Goal: Navigation & Orientation: Understand site structure

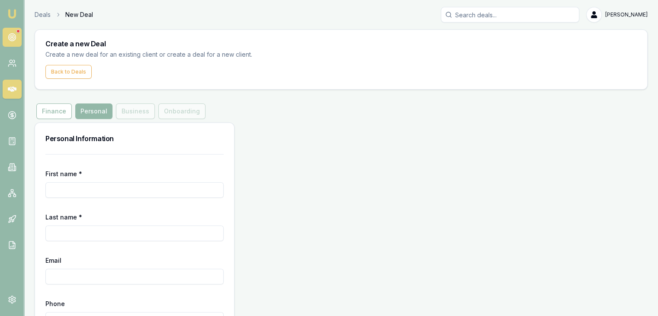
click at [19, 42] on link at bounding box center [12, 37] width 19 height 19
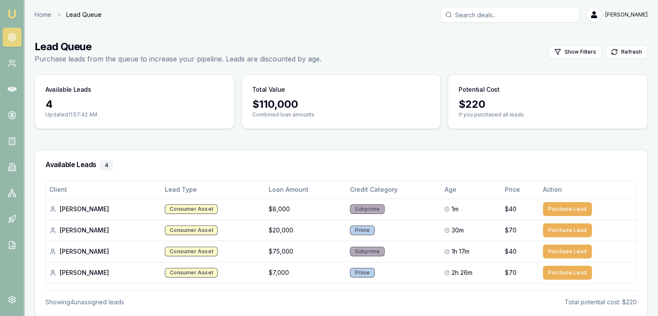
click at [19, 12] on nav "Emu Broker" at bounding box center [12, 130] width 24 height 261
click at [15, 14] on img at bounding box center [12, 14] width 10 height 10
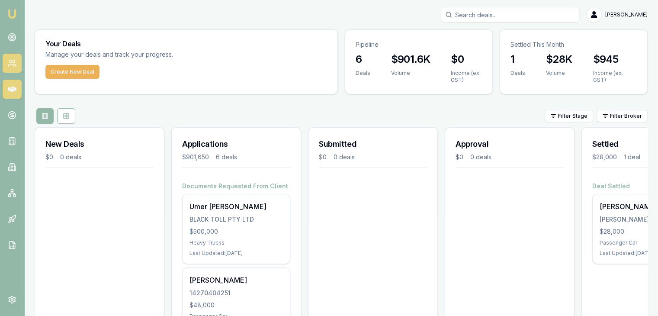
click at [11, 67] on icon at bounding box center [12, 63] width 9 height 9
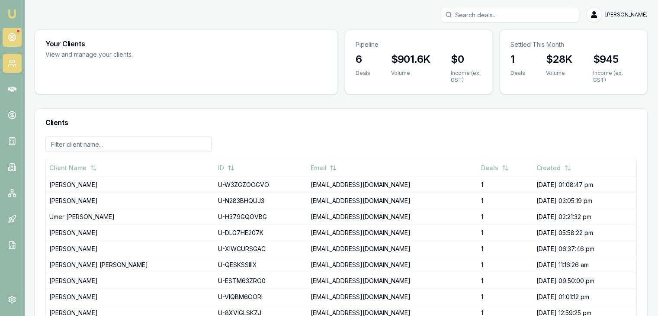
click at [13, 38] on icon at bounding box center [12, 37] width 9 height 9
